Goal: Find specific page/section: Find specific page/section

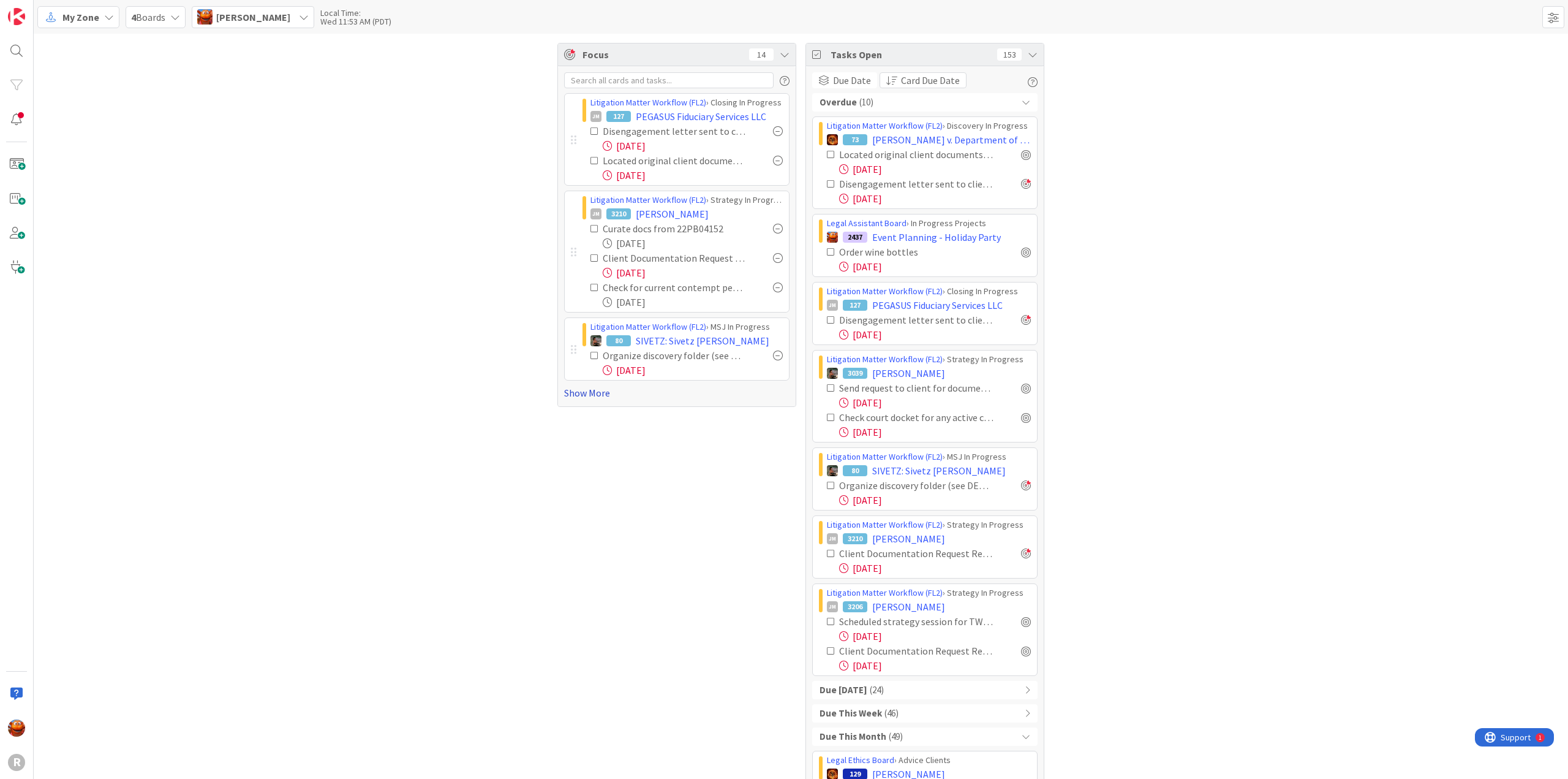
click at [598, 394] on link "Show More" at bounding box center [676, 393] width 225 height 15
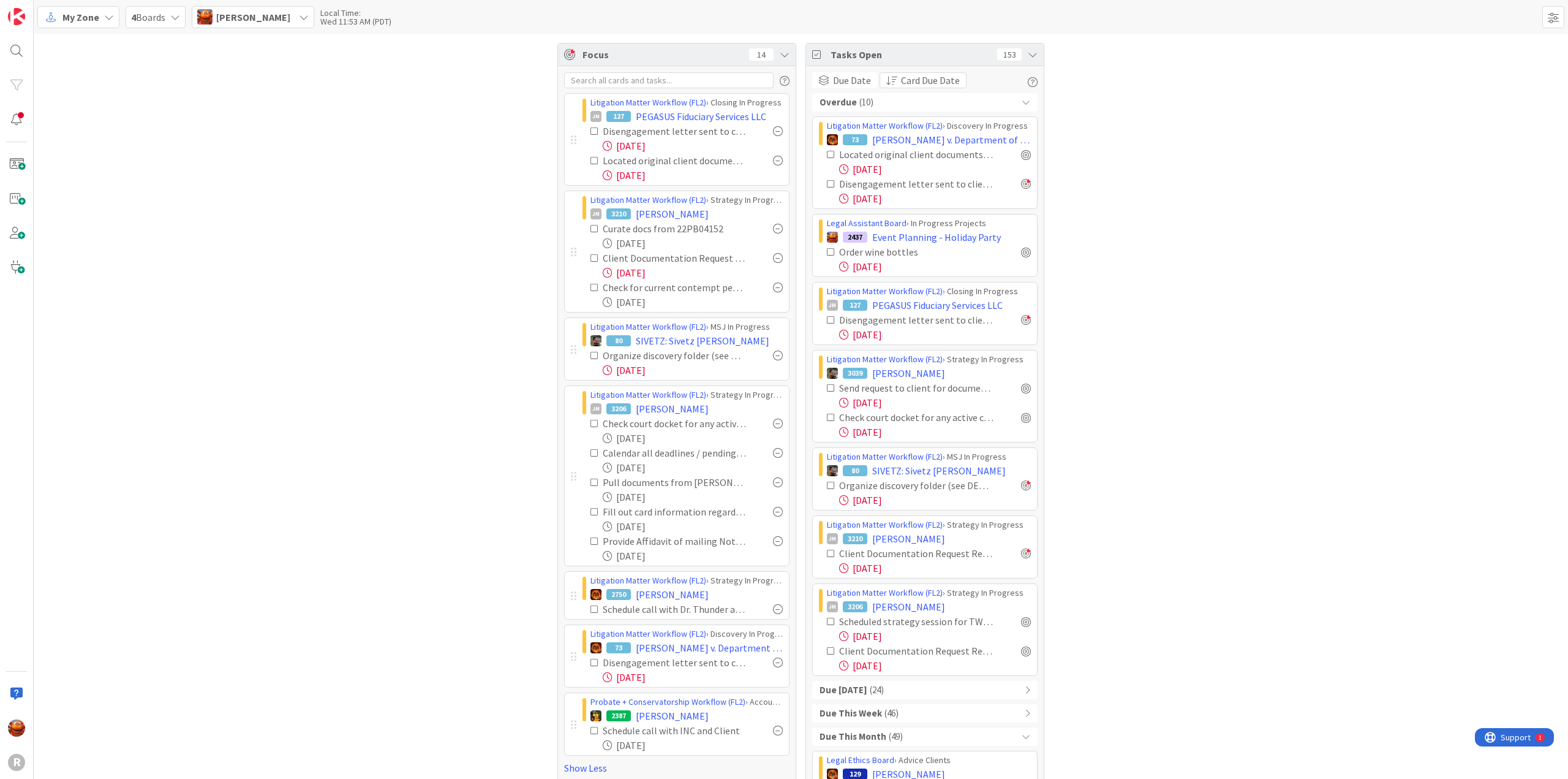
click at [88, 19] on span "My Zone" at bounding box center [81, 17] width 37 height 15
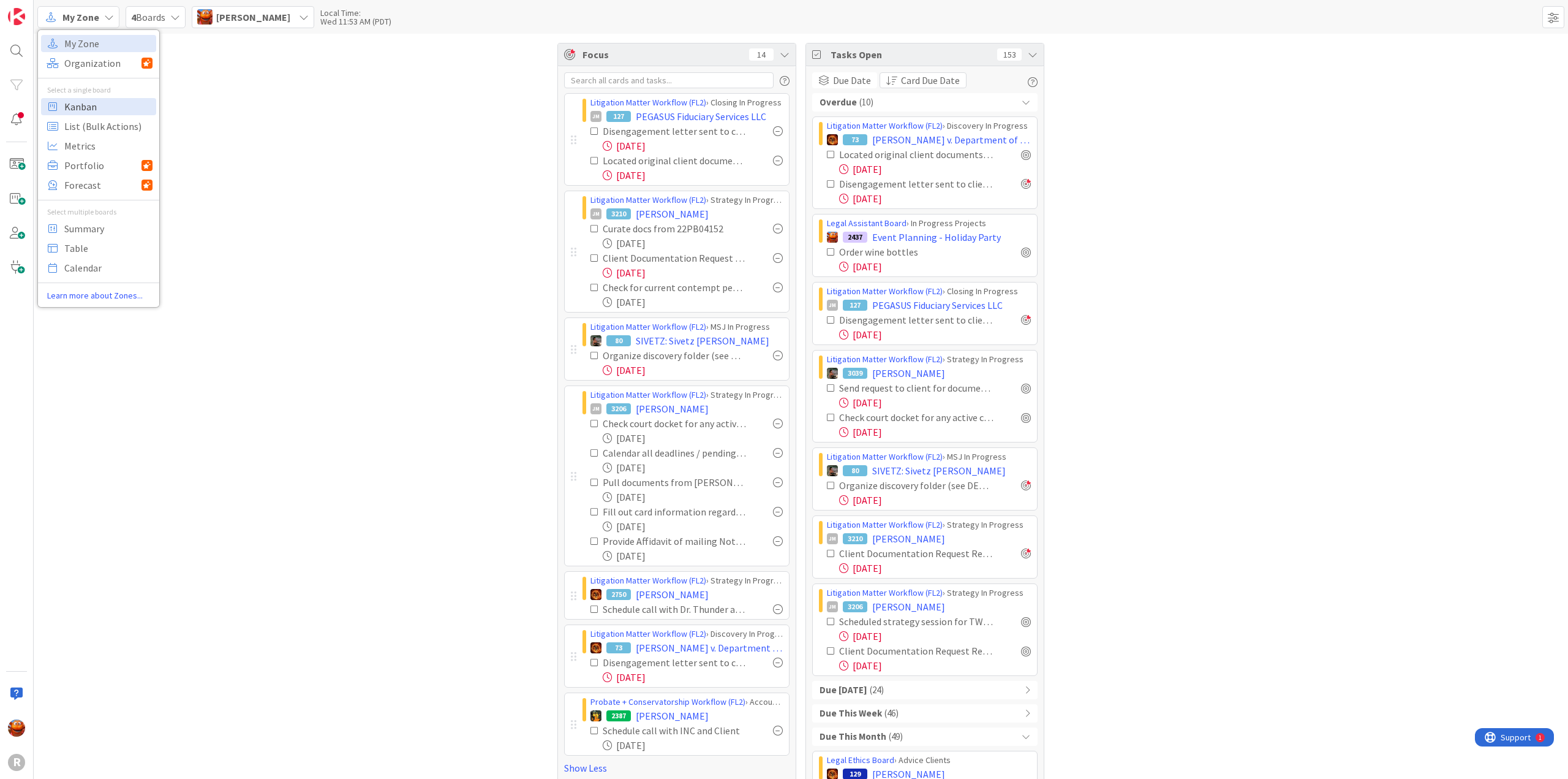
click at [110, 114] on span "Kanban" at bounding box center [108, 106] width 88 height 18
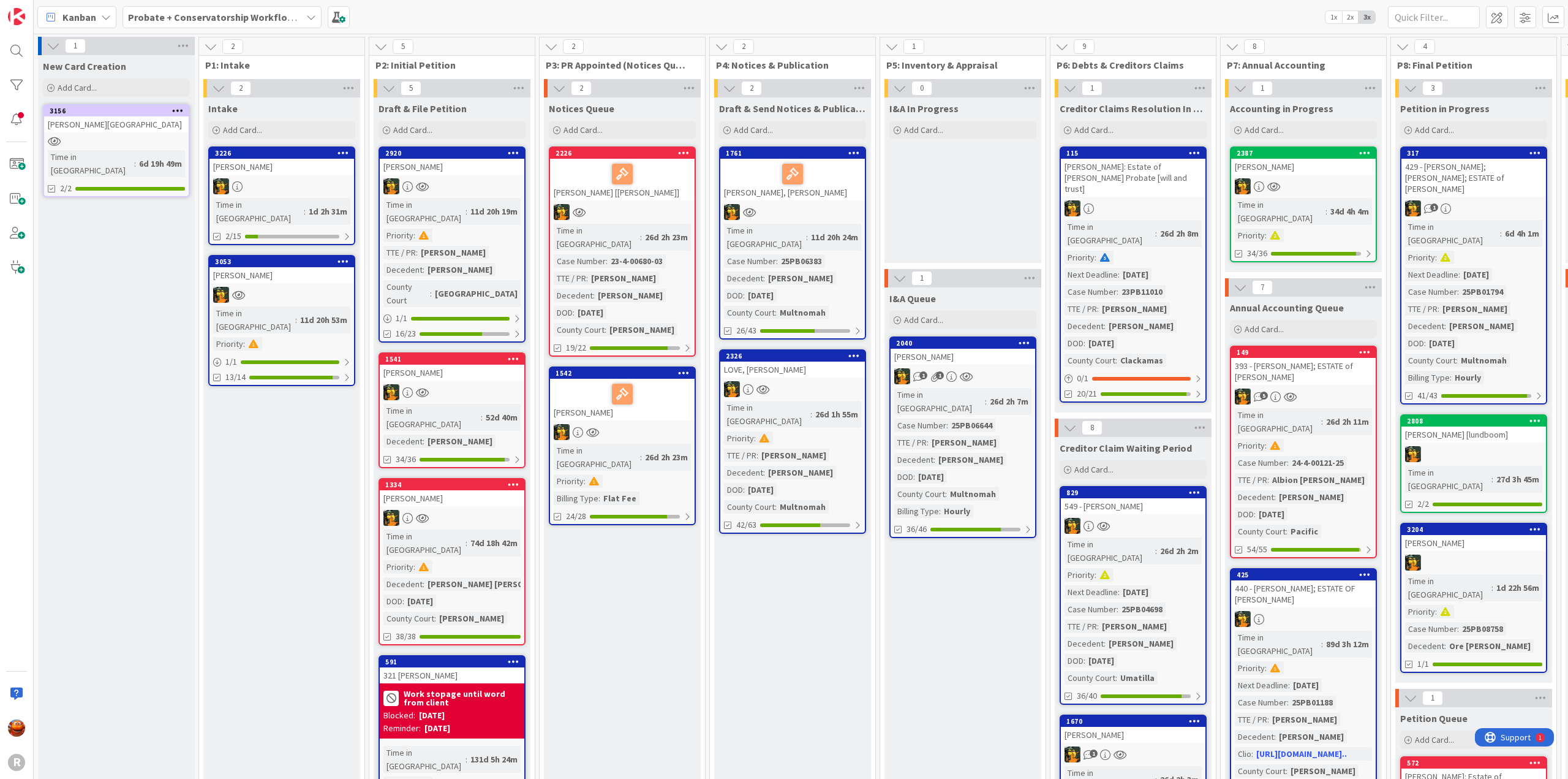
click at [197, 15] on b "Probate + Conservatorship Workflow (FL2)" at bounding box center [223, 17] width 190 height 12
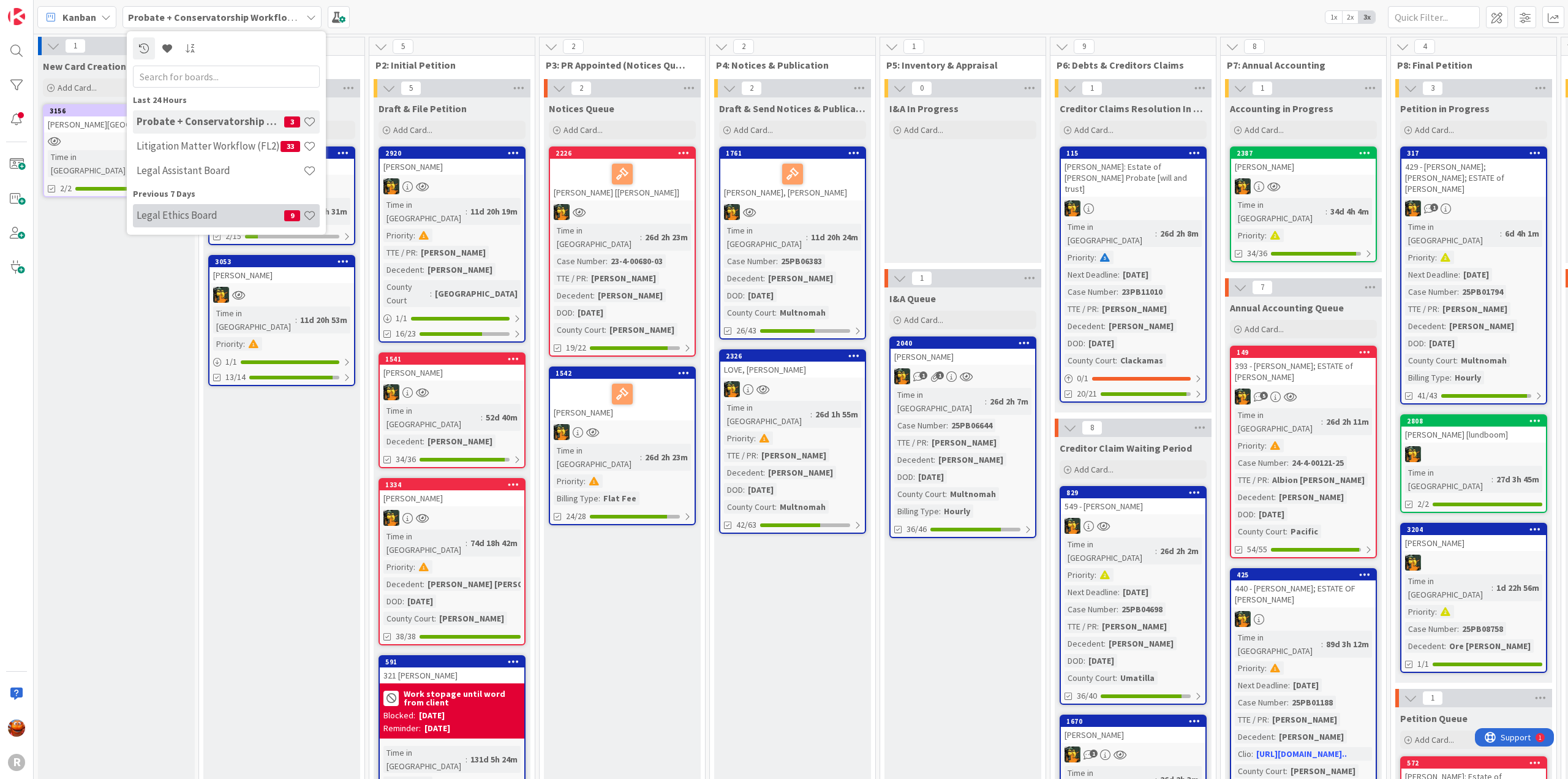
click at [206, 217] on h4 "Legal Ethics Board" at bounding box center [210, 215] width 148 height 12
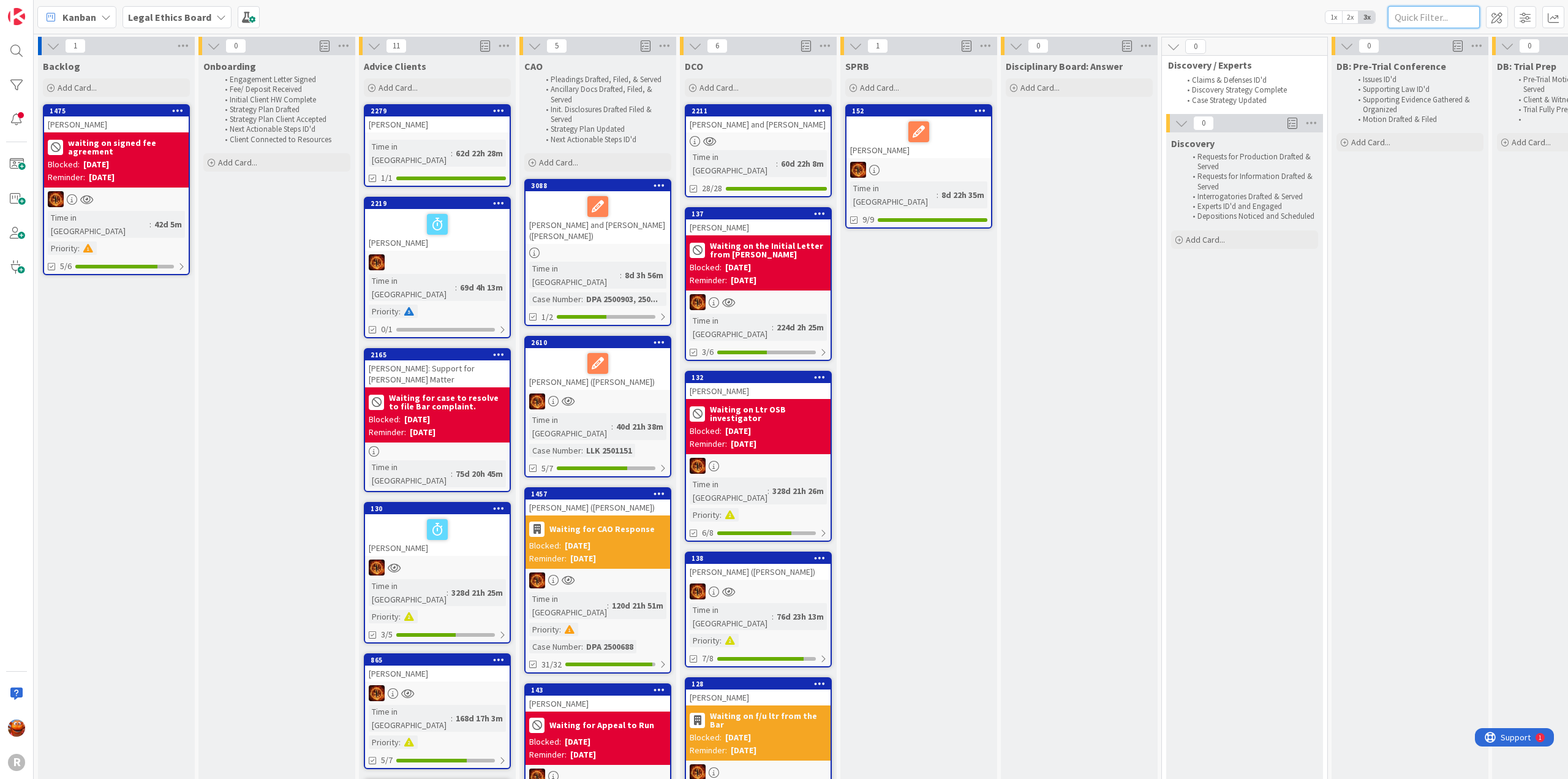
click at [1440, 20] on input "text" at bounding box center [1434, 17] width 92 height 22
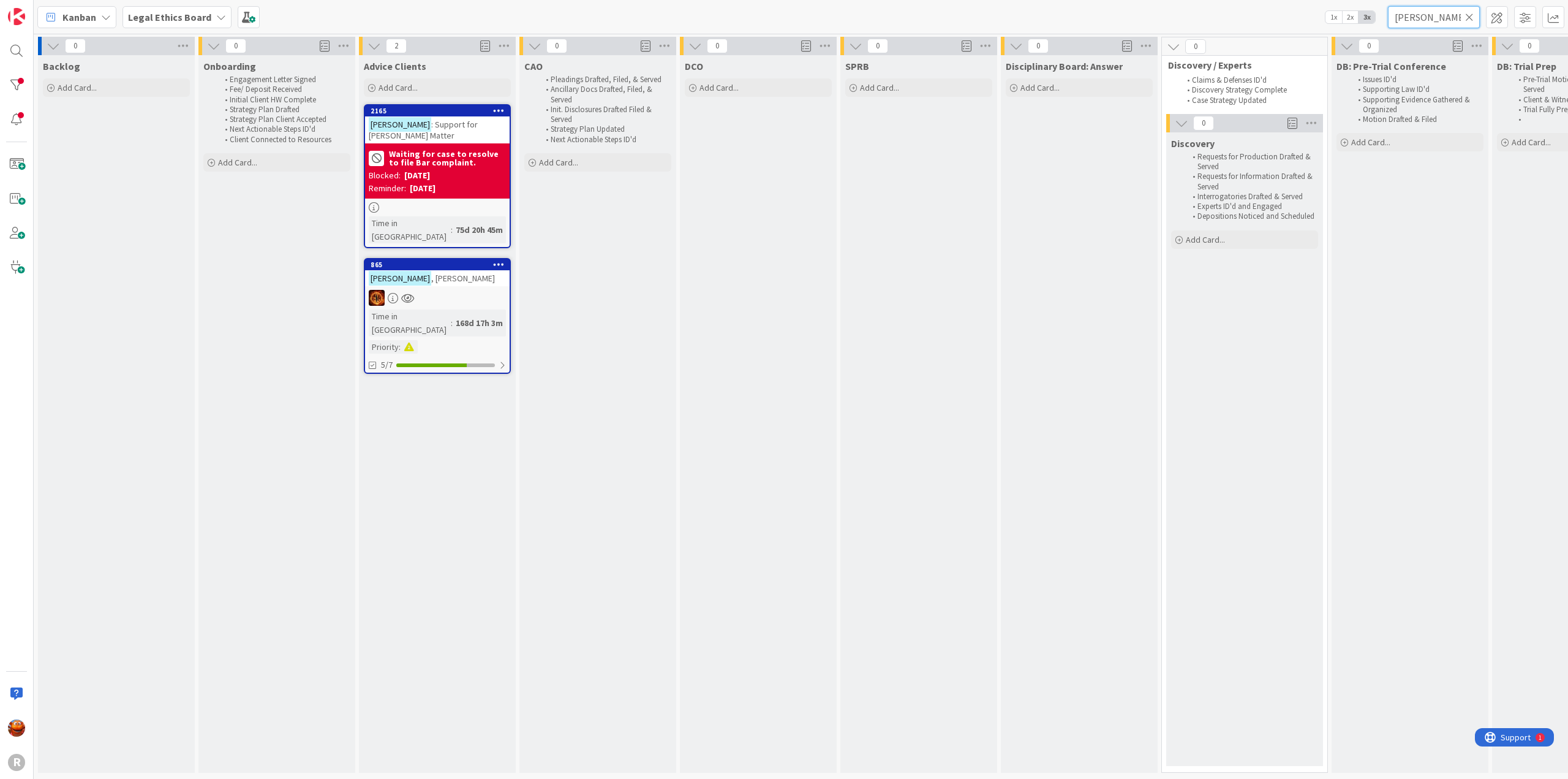
type input "[PERSON_NAME]"
click at [464, 270] on div "[PERSON_NAME]" at bounding box center [437, 279] width 145 height 16
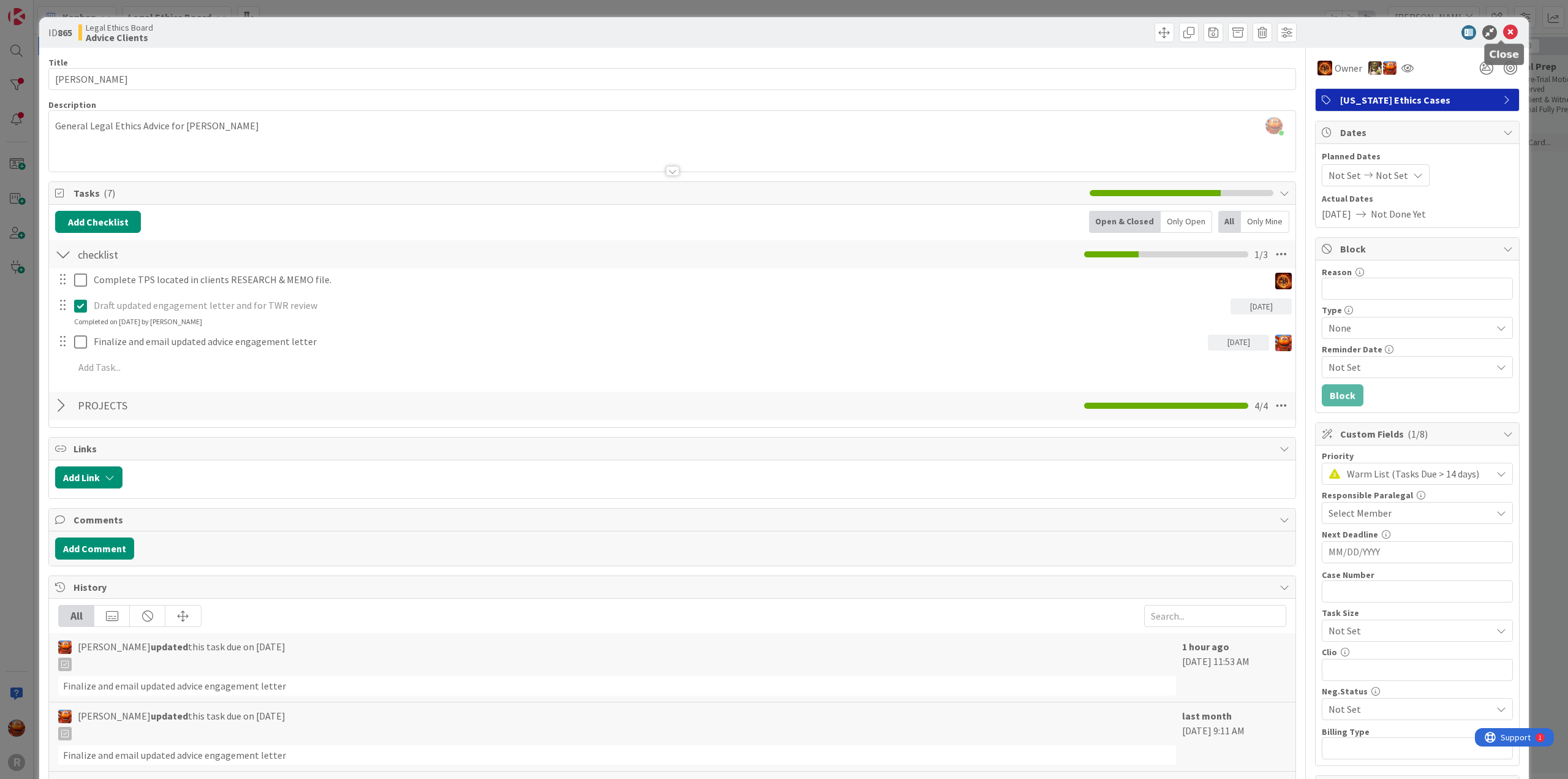
click at [1503, 31] on icon at bounding box center [1510, 32] width 15 height 15
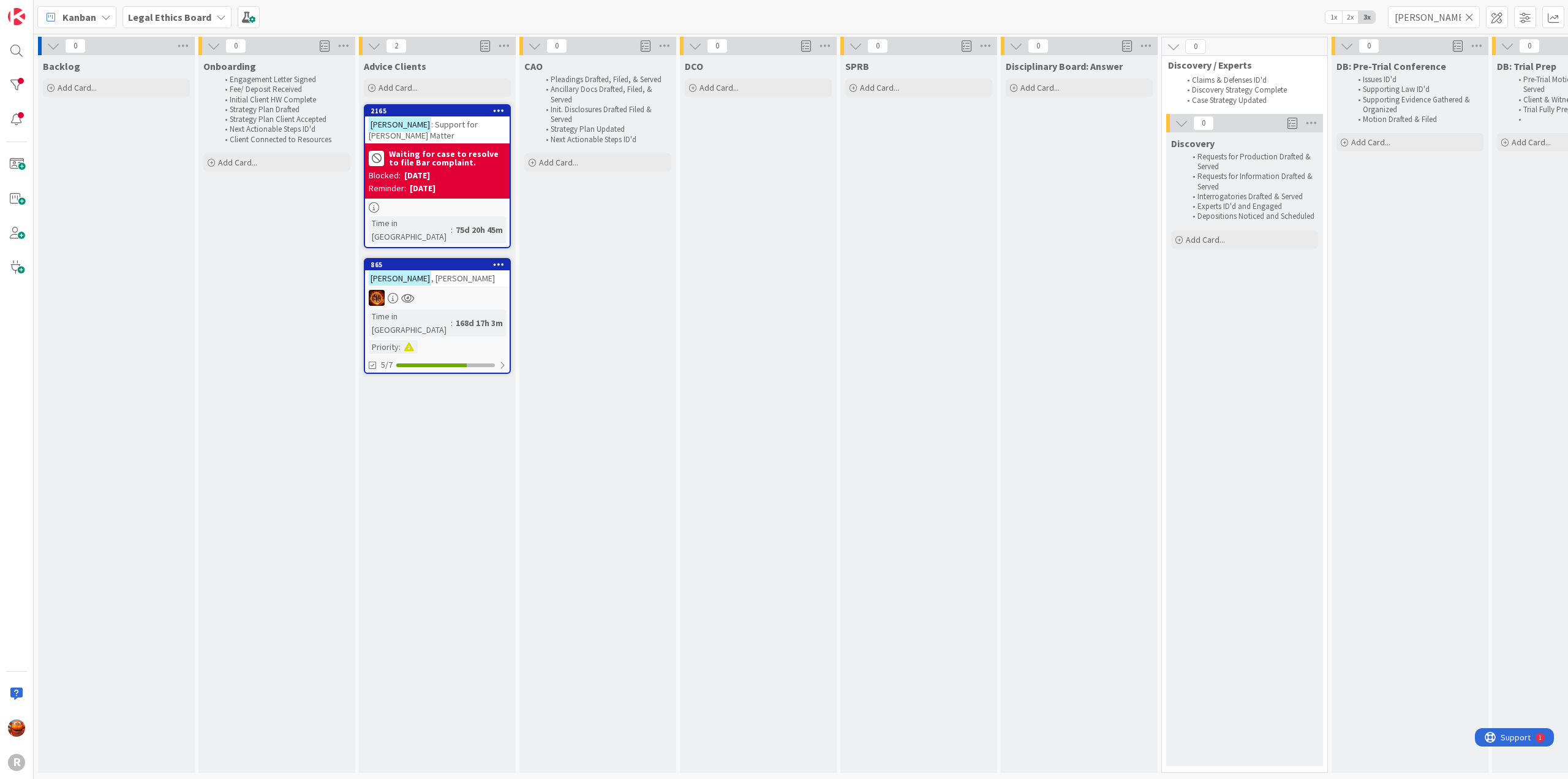
click at [1471, 15] on icon at bounding box center [1469, 17] width 9 height 11
